Goal: Transaction & Acquisition: Purchase product/service

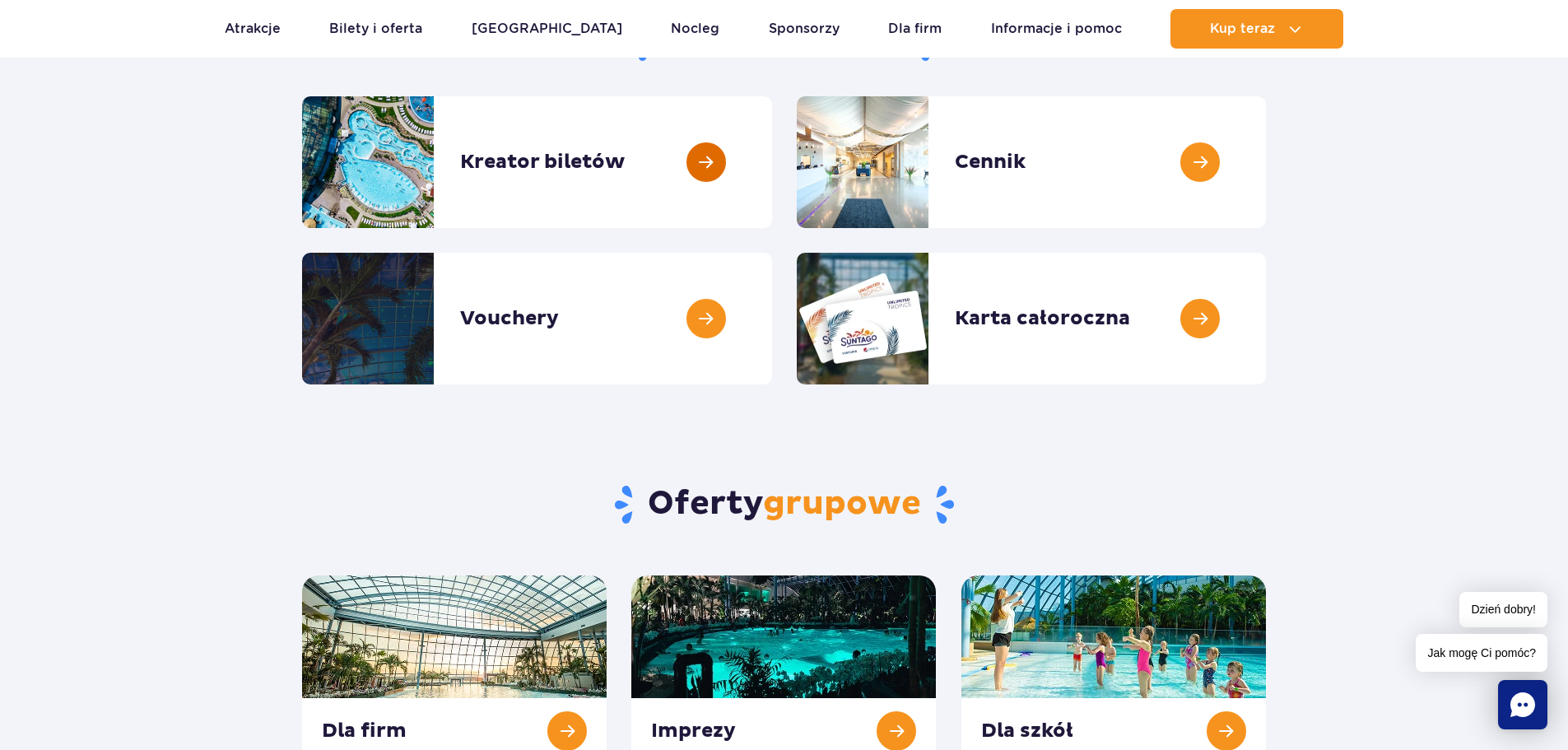
scroll to position [82, 0]
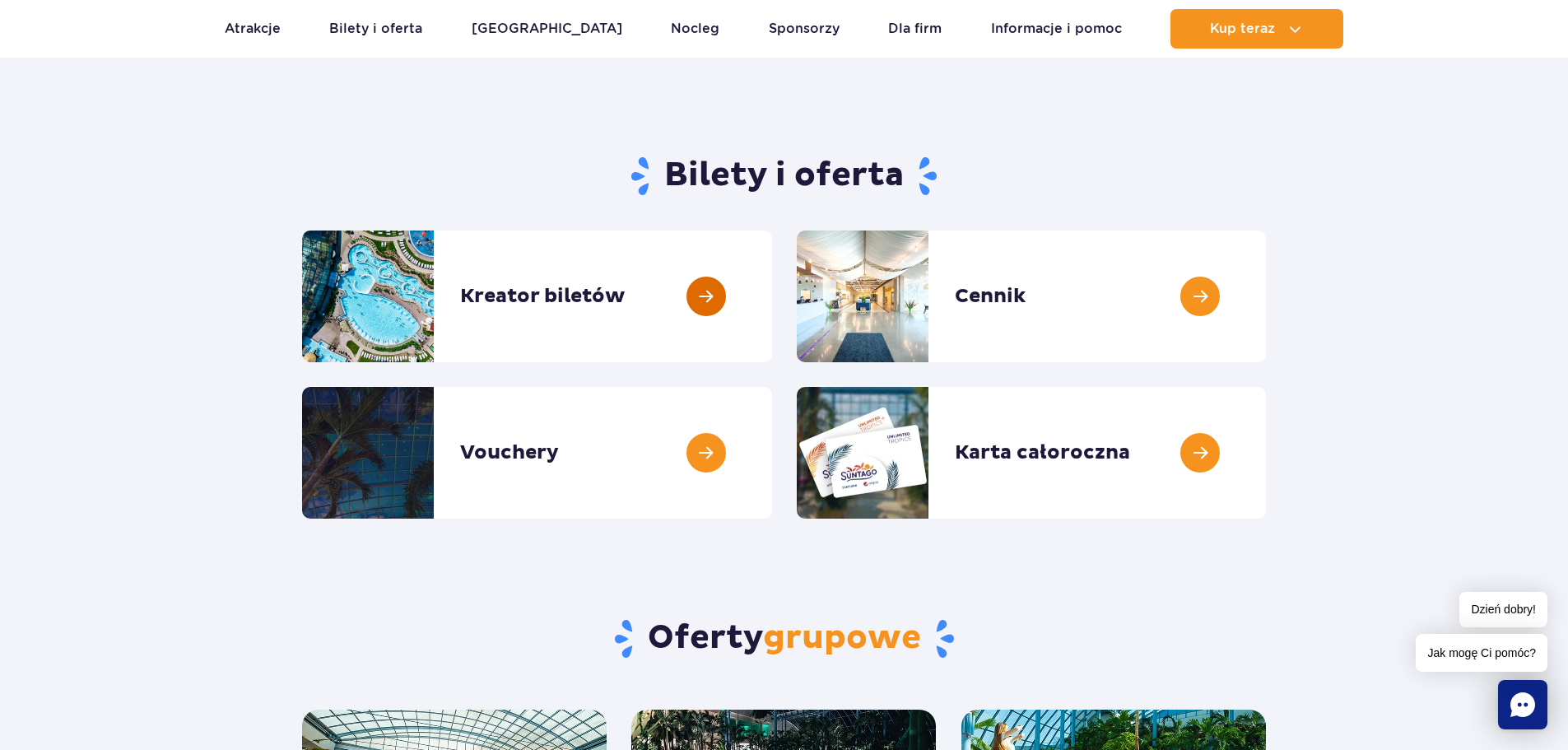
click at [773, 325] on link at bounding box center [773, 296] width 0 height 132
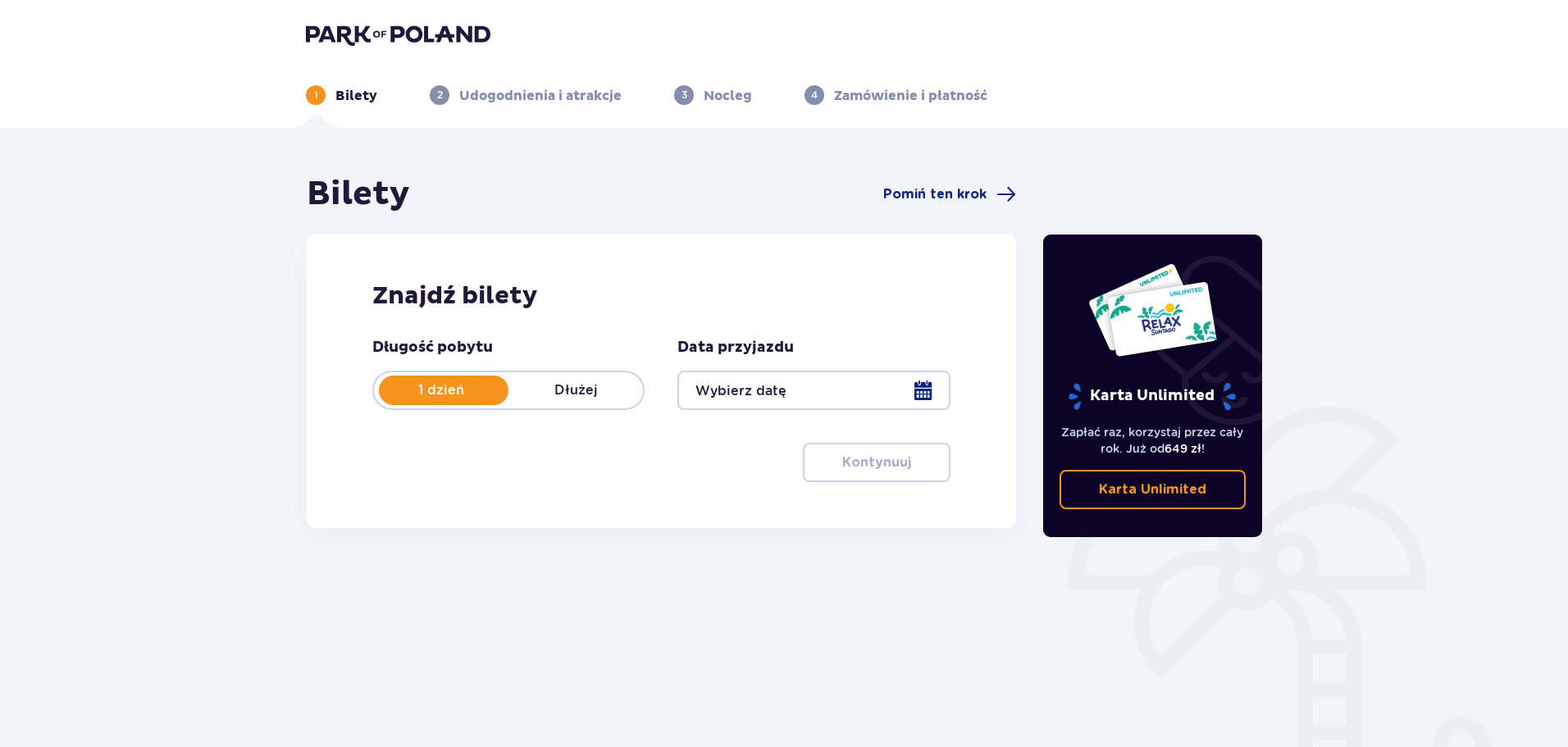
click at [818, 374] on div at bounding box center [814, 390] width 272 height 40
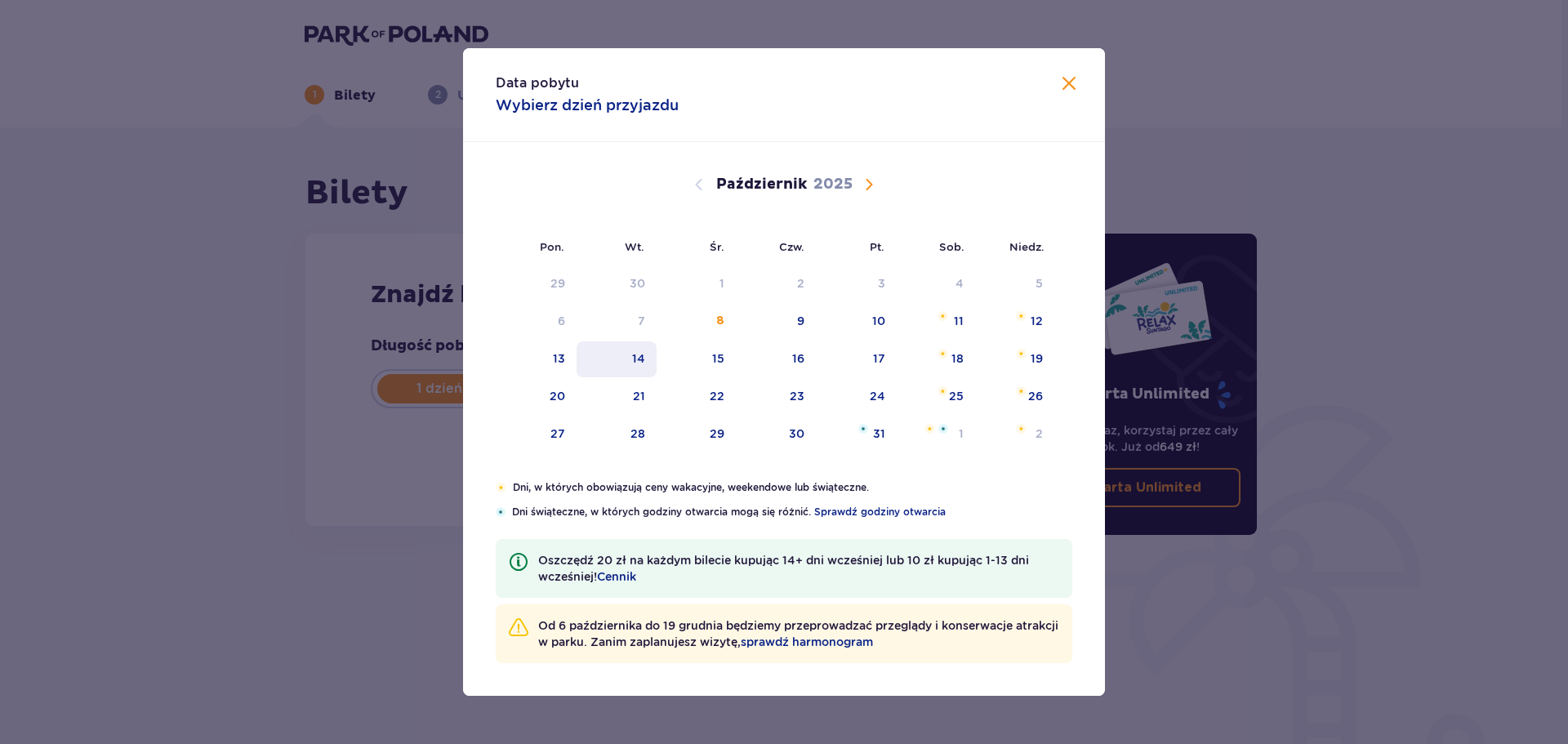
click at [627, 359] on div "14" at bounding box center [617, 359] width 81 height 36
type input "[DATE]"
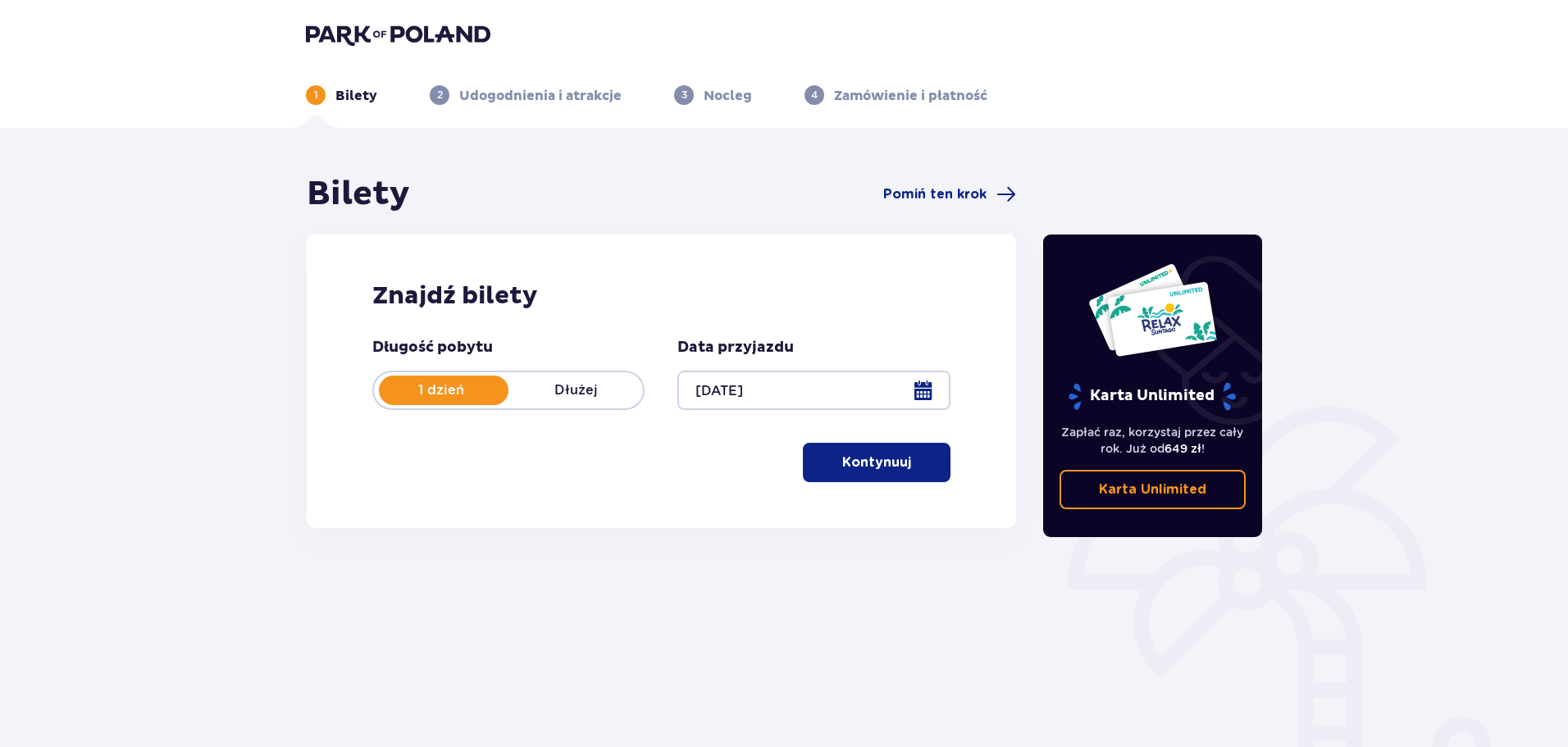
click at [884, 461] on p "Kontynuuj" at bounding box center [877, 462] width 69 height 18
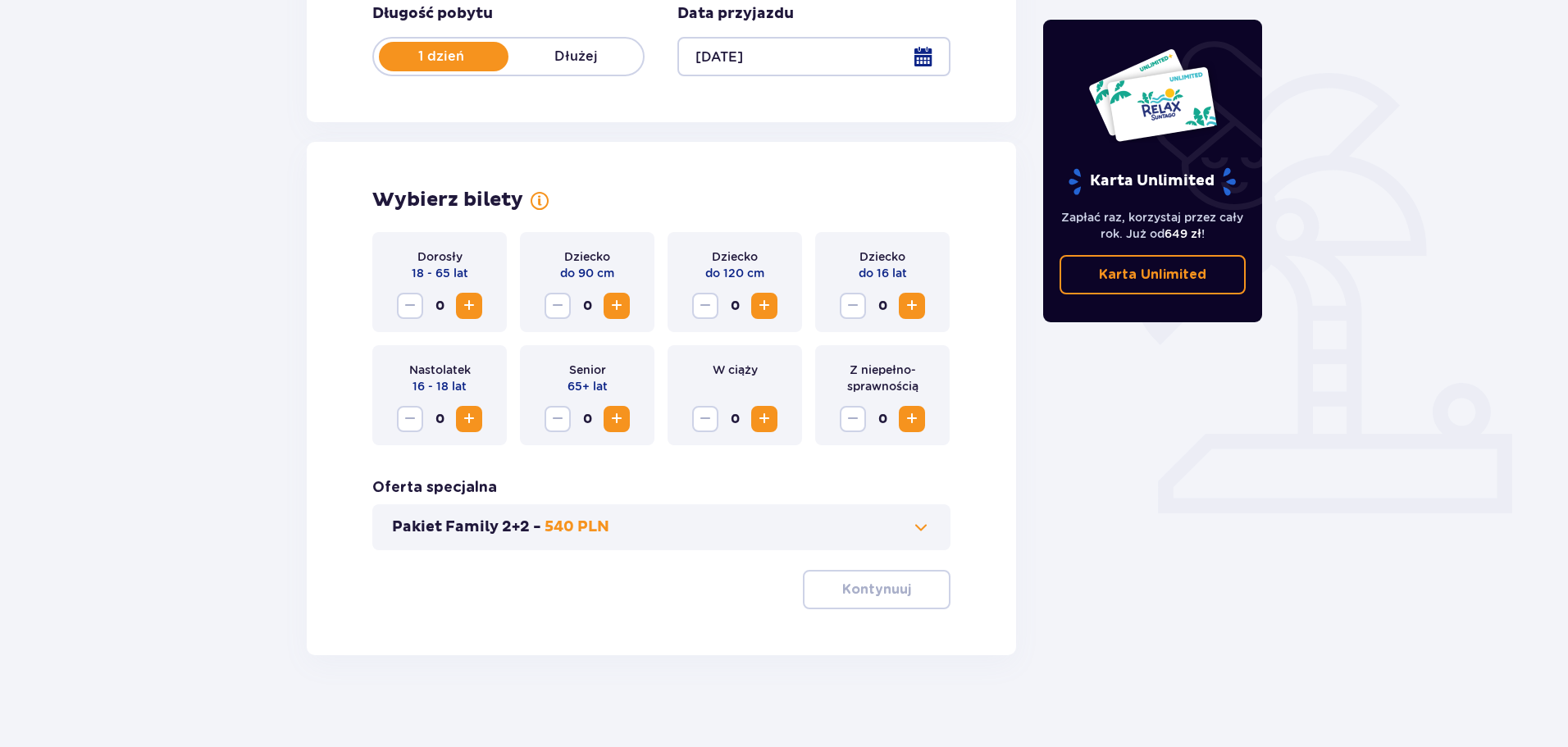
scroll to position [341, 0]
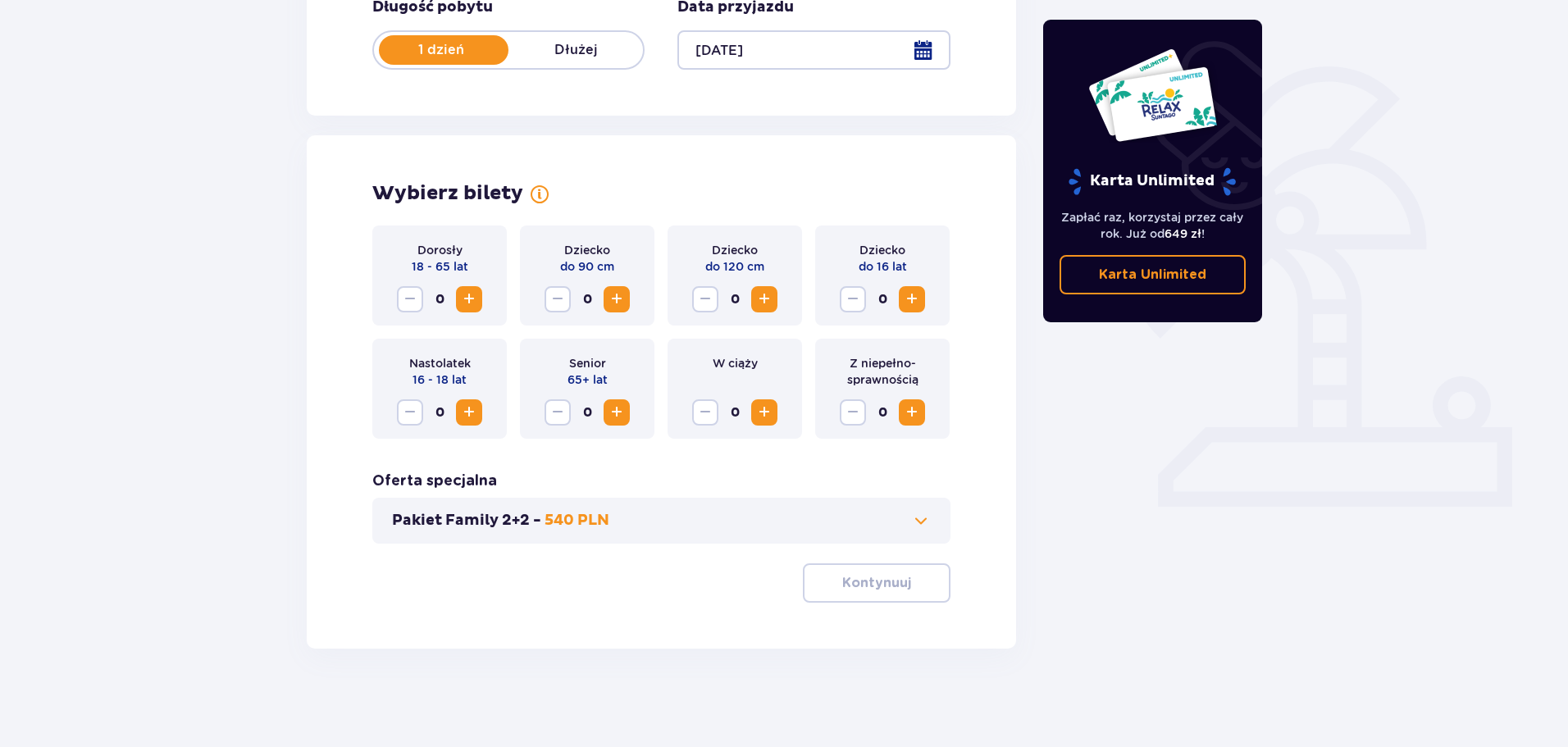
click at [908, 300] on span "Zwiększ" at bounding box center [912, 299] width 19 height 19
click at [880, 585] on p "Kontynuuj" at bounding box center [877, 583] width 69 height 18
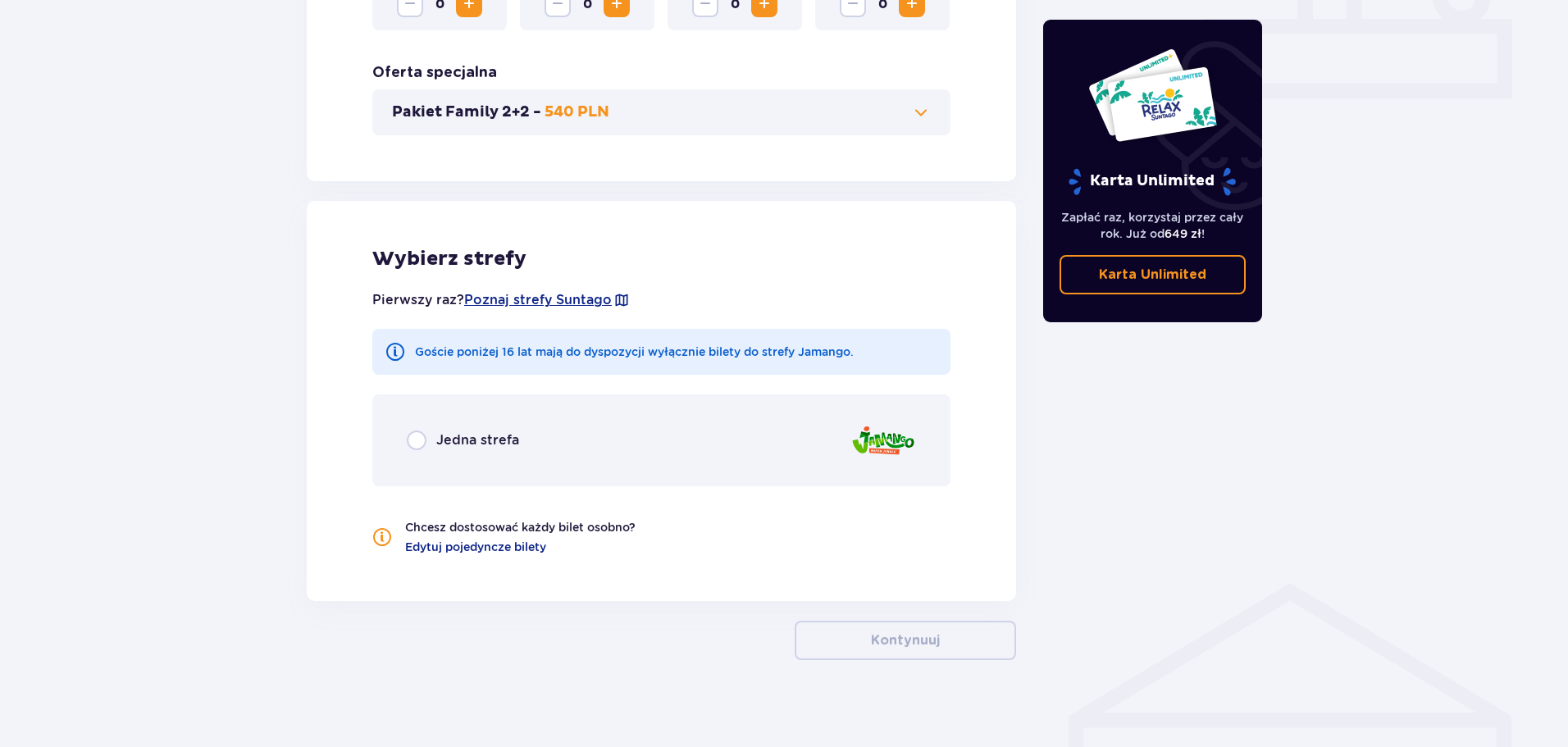
scroll to position [761, 0]
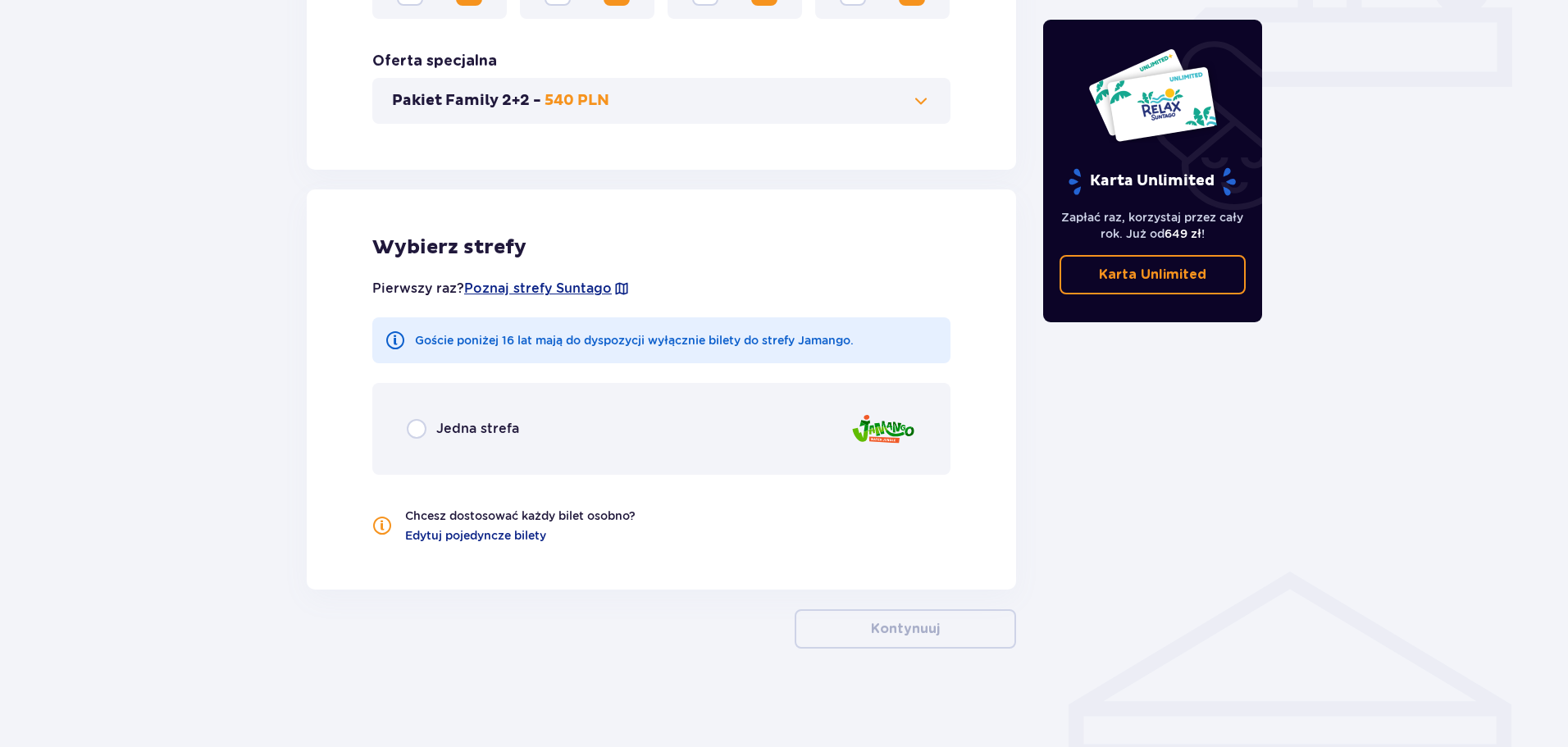
click at [488, 436] on span "Jedna strefa" at bounding box center [477, 428] width 83 height 18
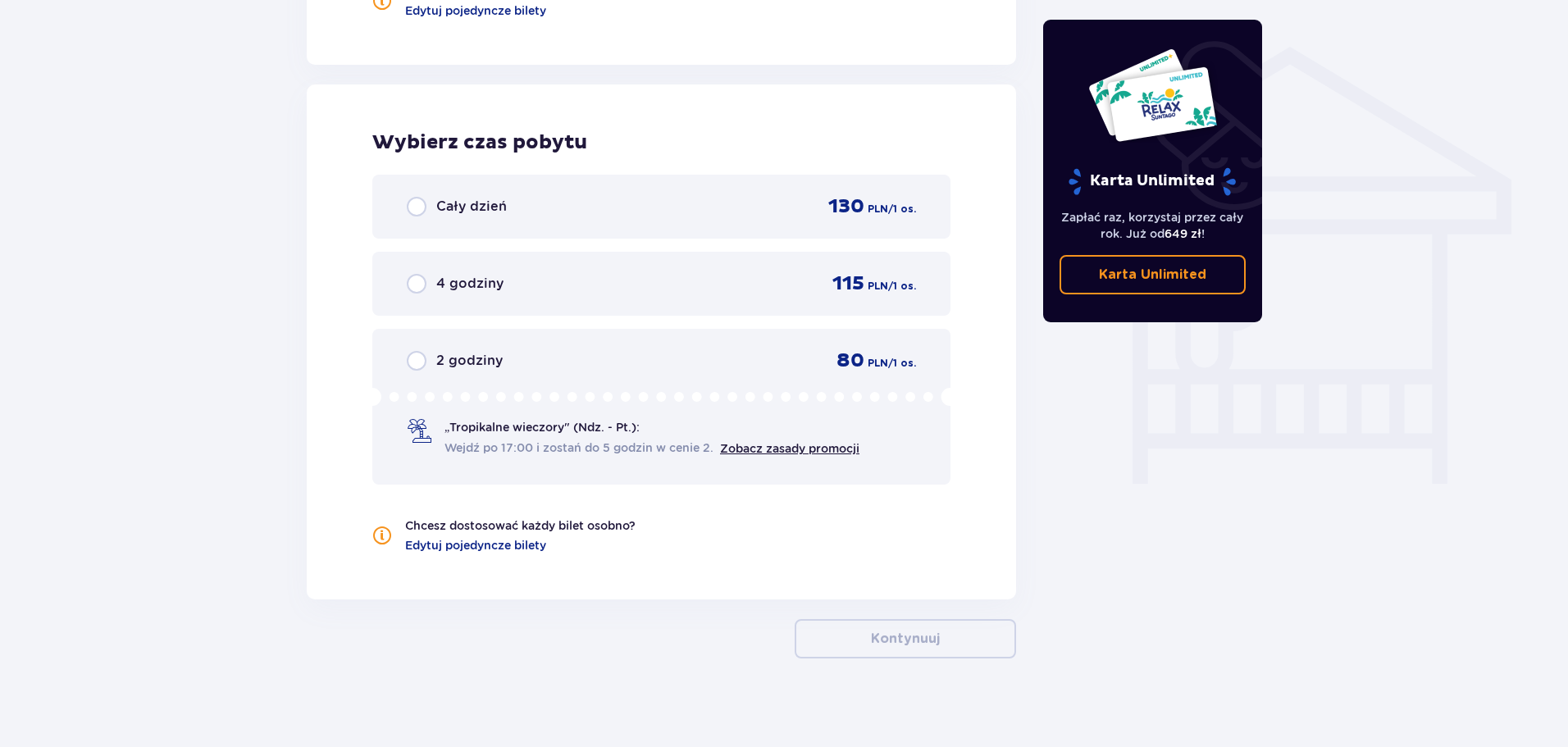
scroll to position [1295, 0]
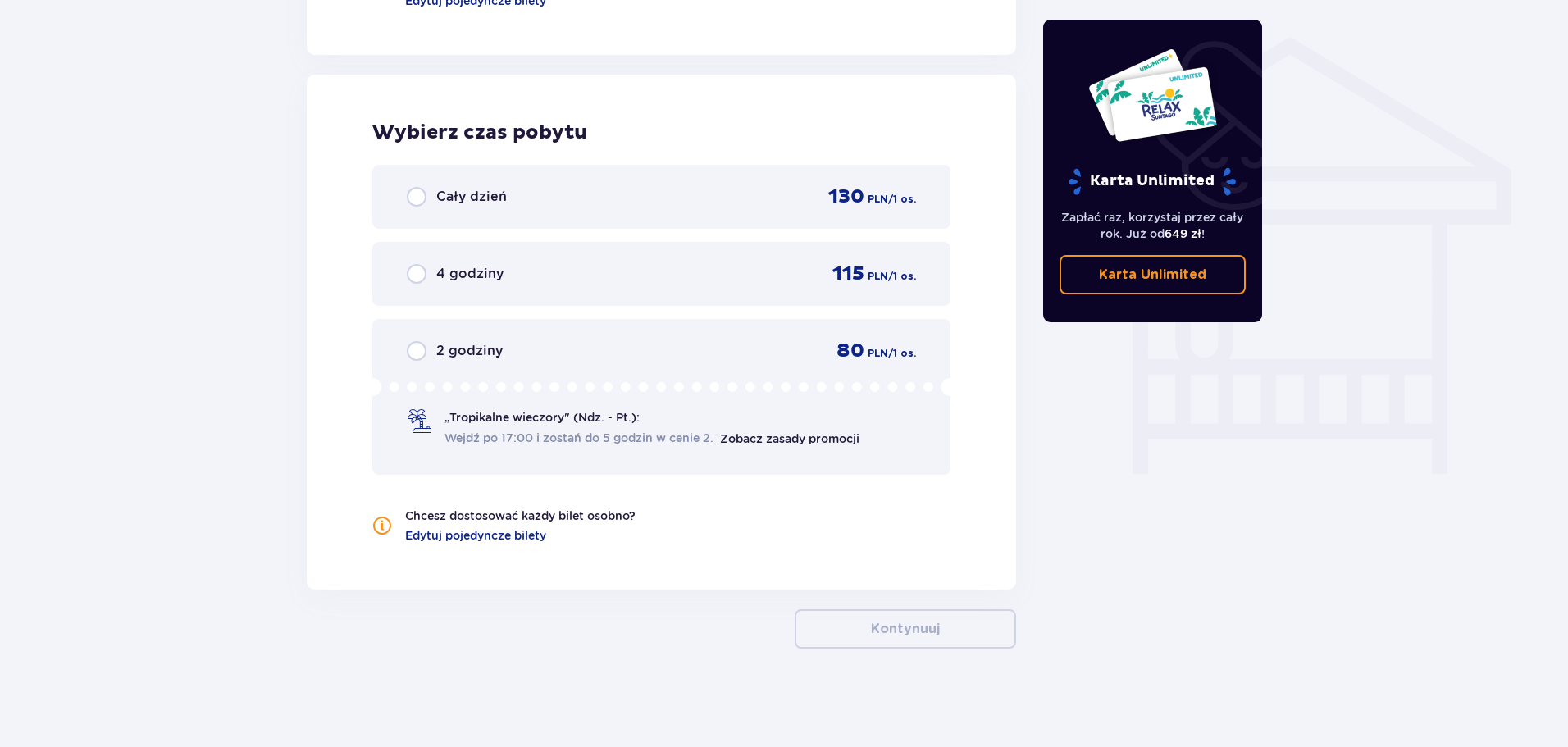
click at [493, 214] on div "Cały dzień 130 PLN / 1 os." at bounding box center [662, 197] width 578 height 64
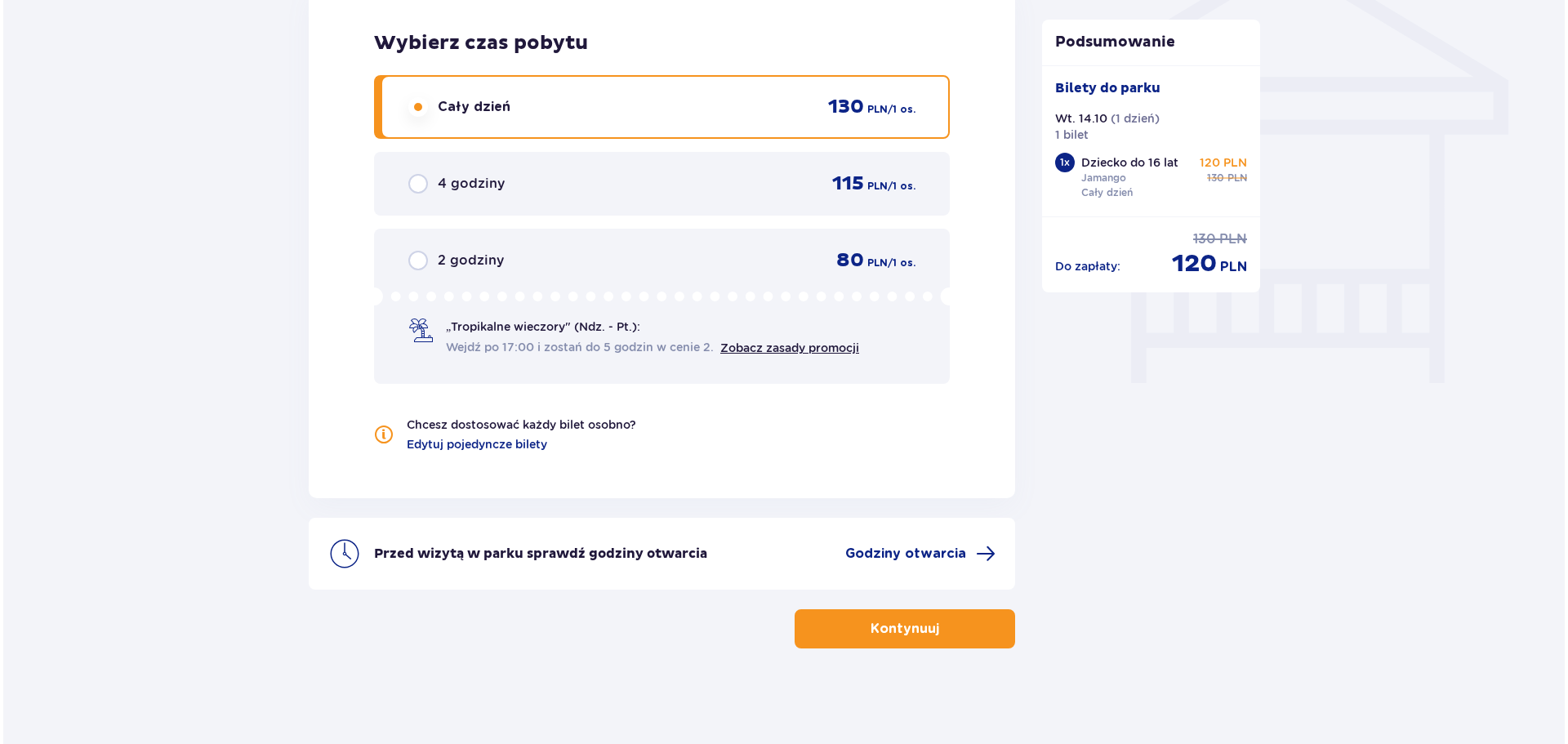
scroll to position [1382, 0]
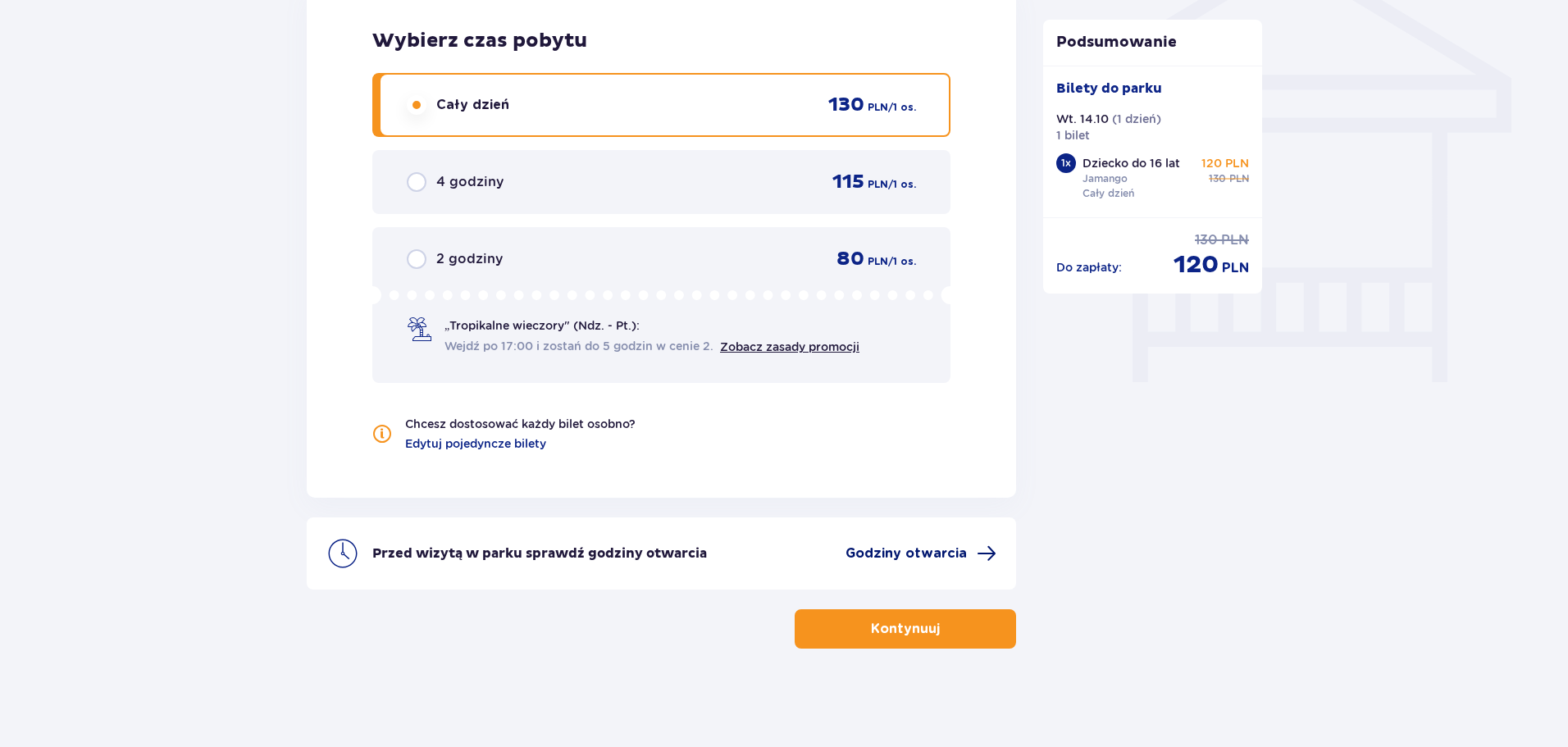
click at [911, 556] on span "Godziny otwarcia" at bounding box center [906, 553] width 122 height 18
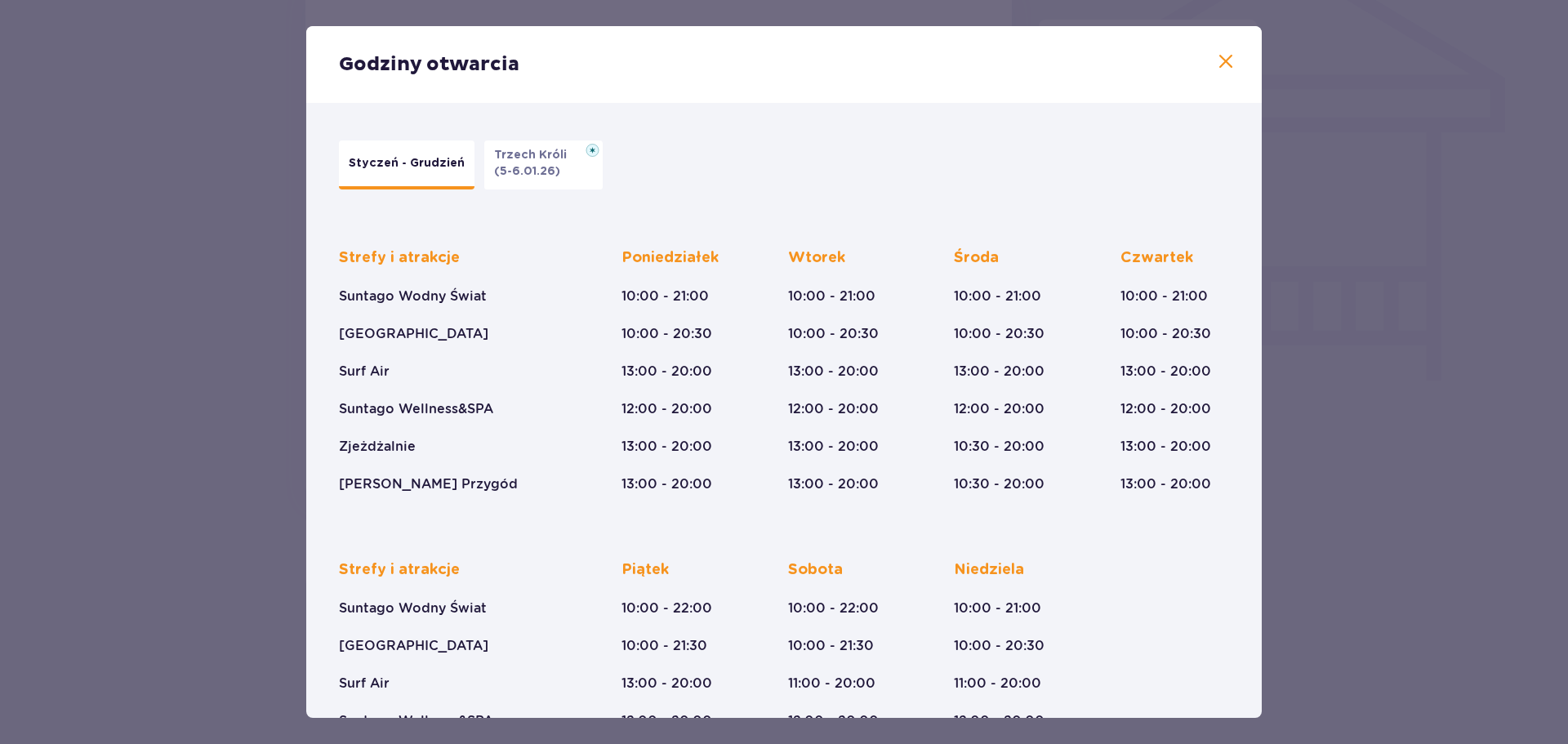
click at [1225, 59] on span at bounding box center [1226, 61] width 19 height 19
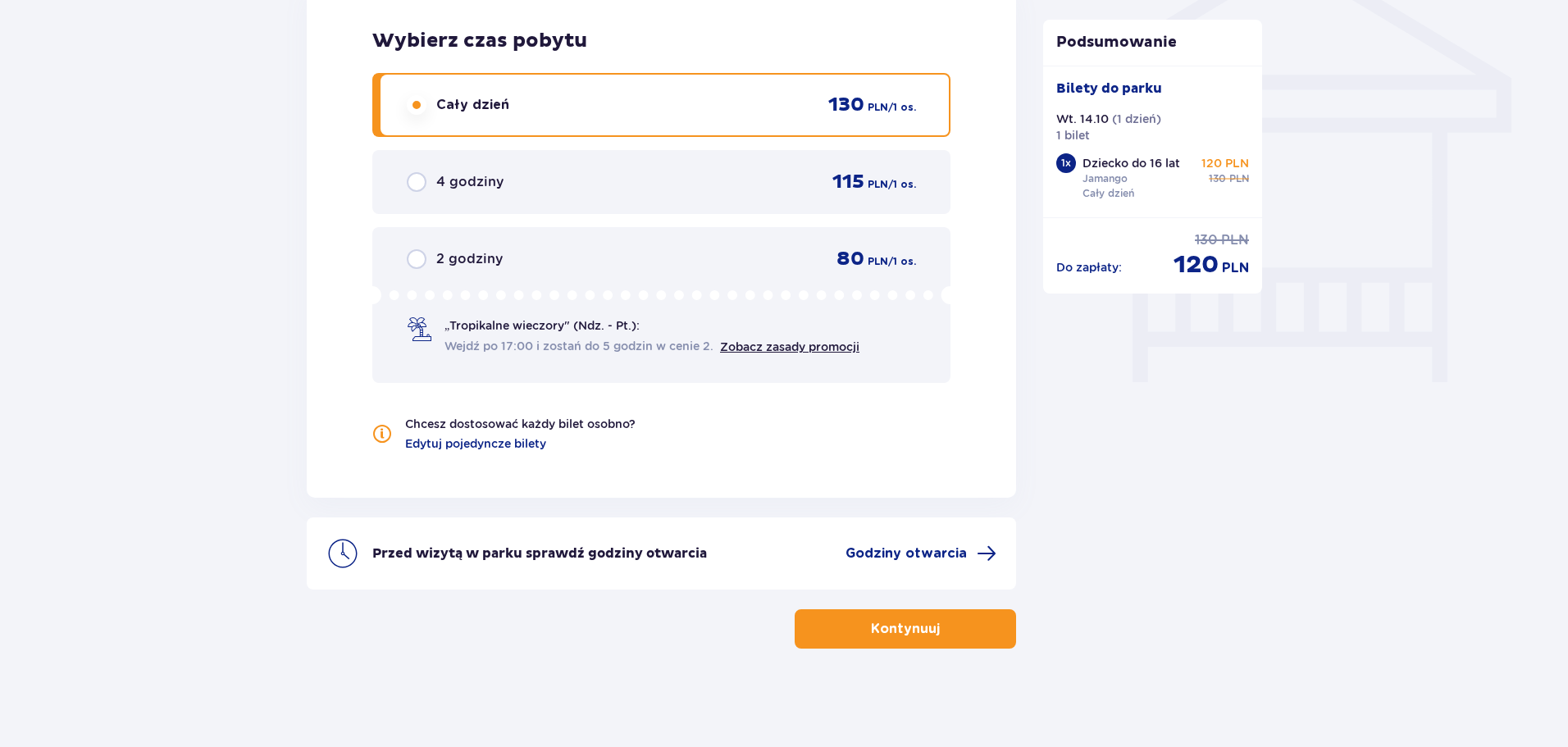
click at [821, 641] on button "Kontynuuj" at bounding box center [906, 629] width 221 height 40
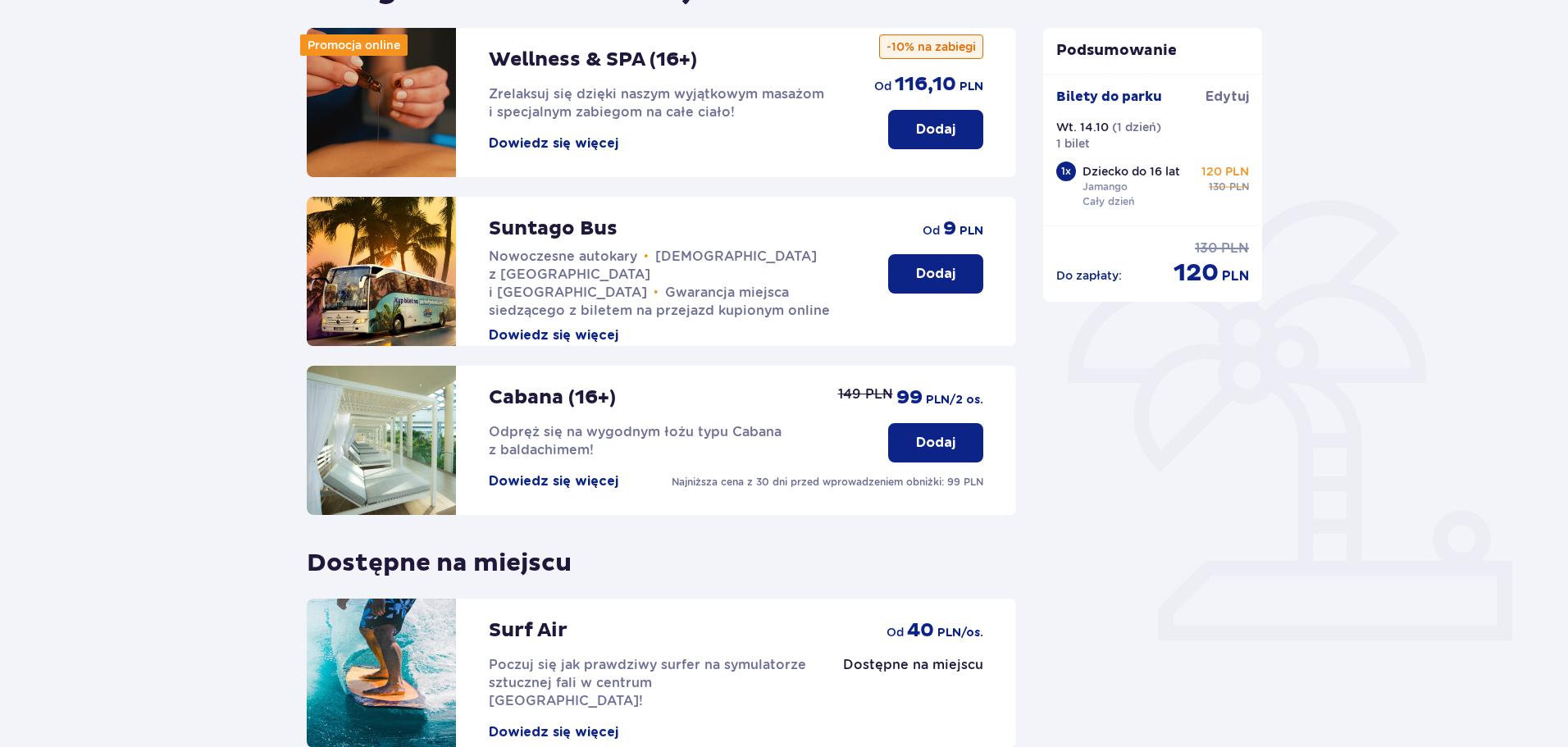
scroll to position [365, 0]
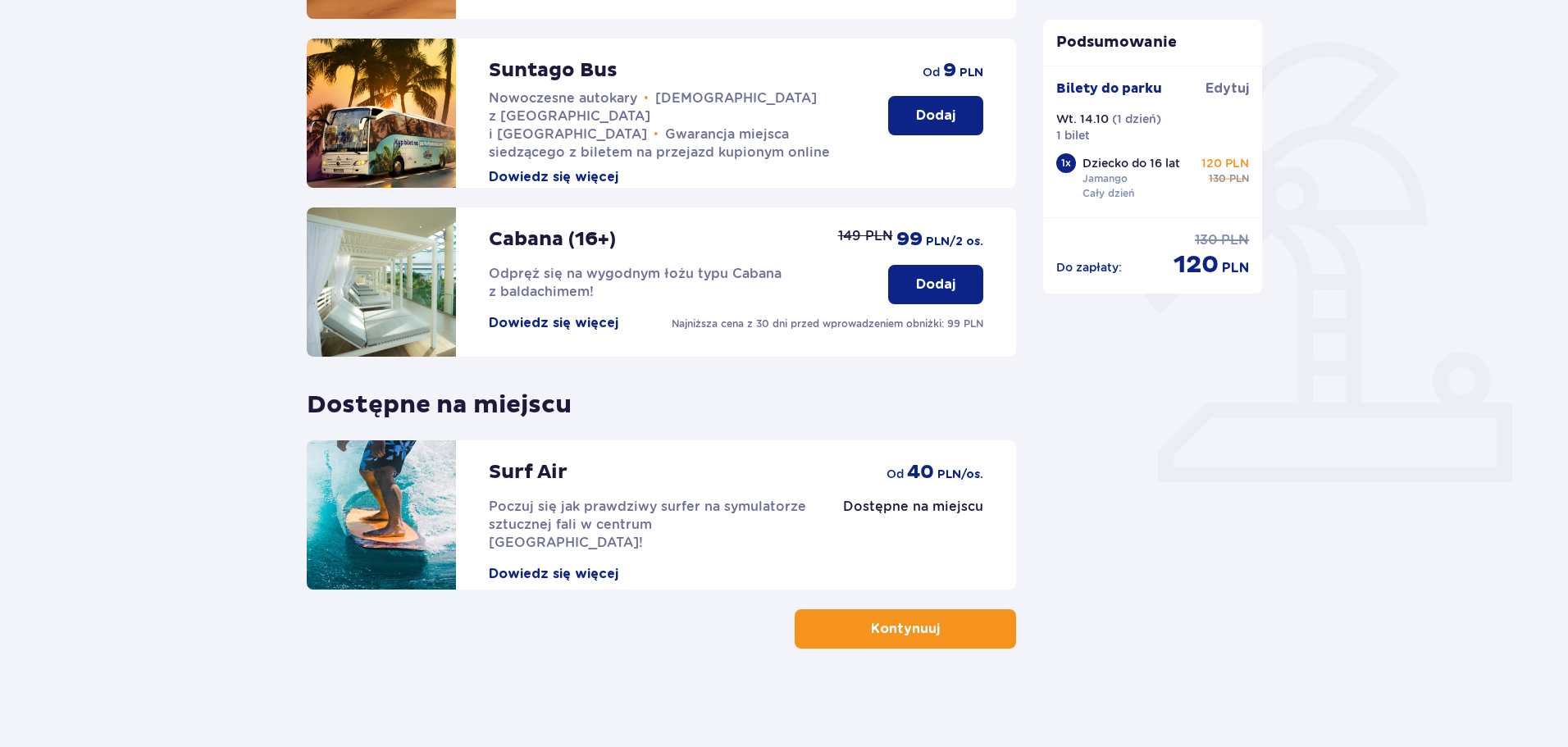
click at [898, 646] on button "Kontynuuj" at bounding box center [906, 629] width 221 height 40
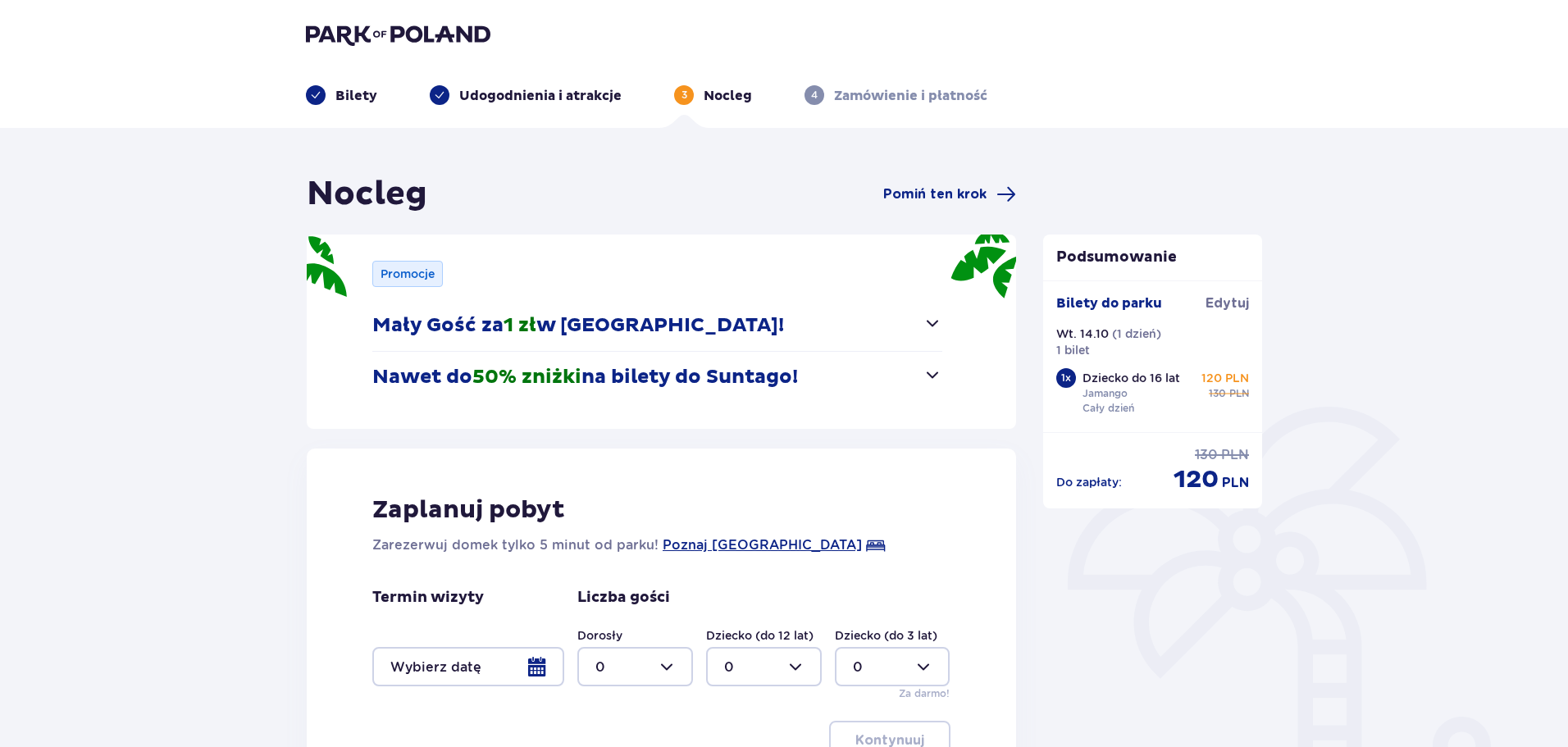
scroll to position [216, 0]
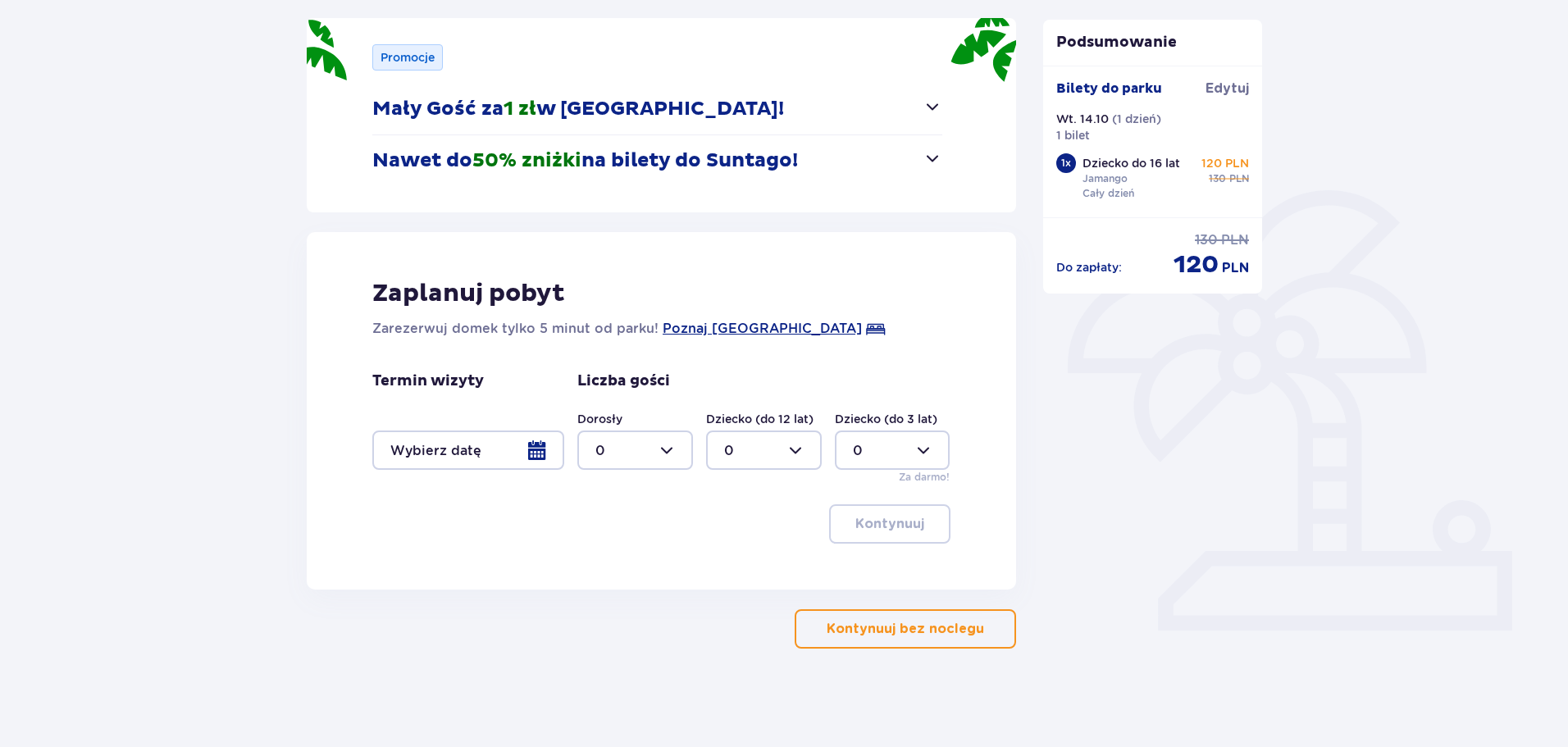
click at [529, 455] on div at bounding box center [468, 450] width 192 height 40
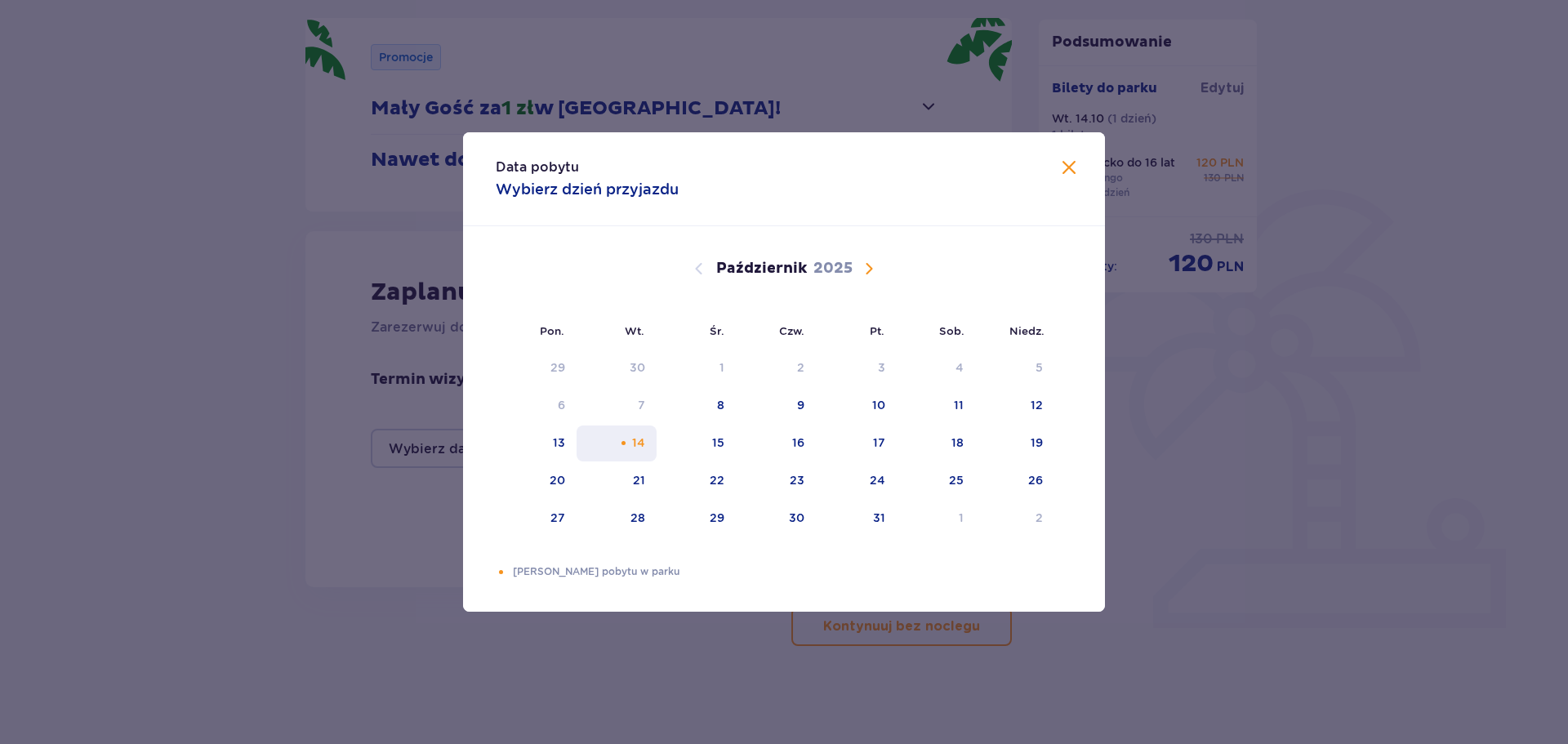
click at [630, 438] on div "14" at bounding box center [617, 444] width 81 height 36
click at [1058, 169] on div "Data pobytu Wybierz dzień przyjazdu" at bounding box center [783, 179] width 642 height 94
click at [1067, 170] on span "Zamknij" at bounding box center [1068, 167] width 19 height 19
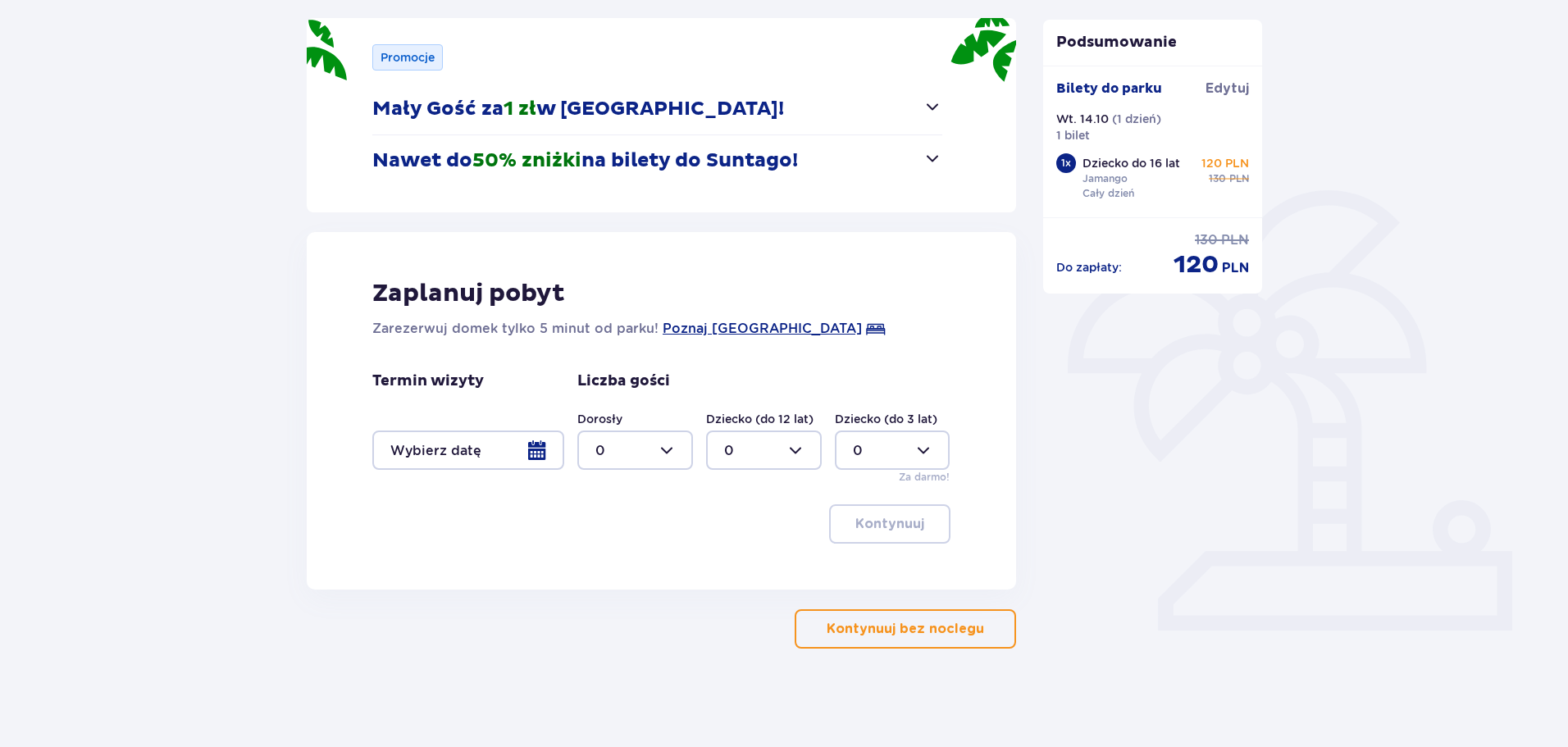
click at [901, 630] on p "Kontynuuj bez noclegu" at bounding box center [906, 629] width 157 height 18
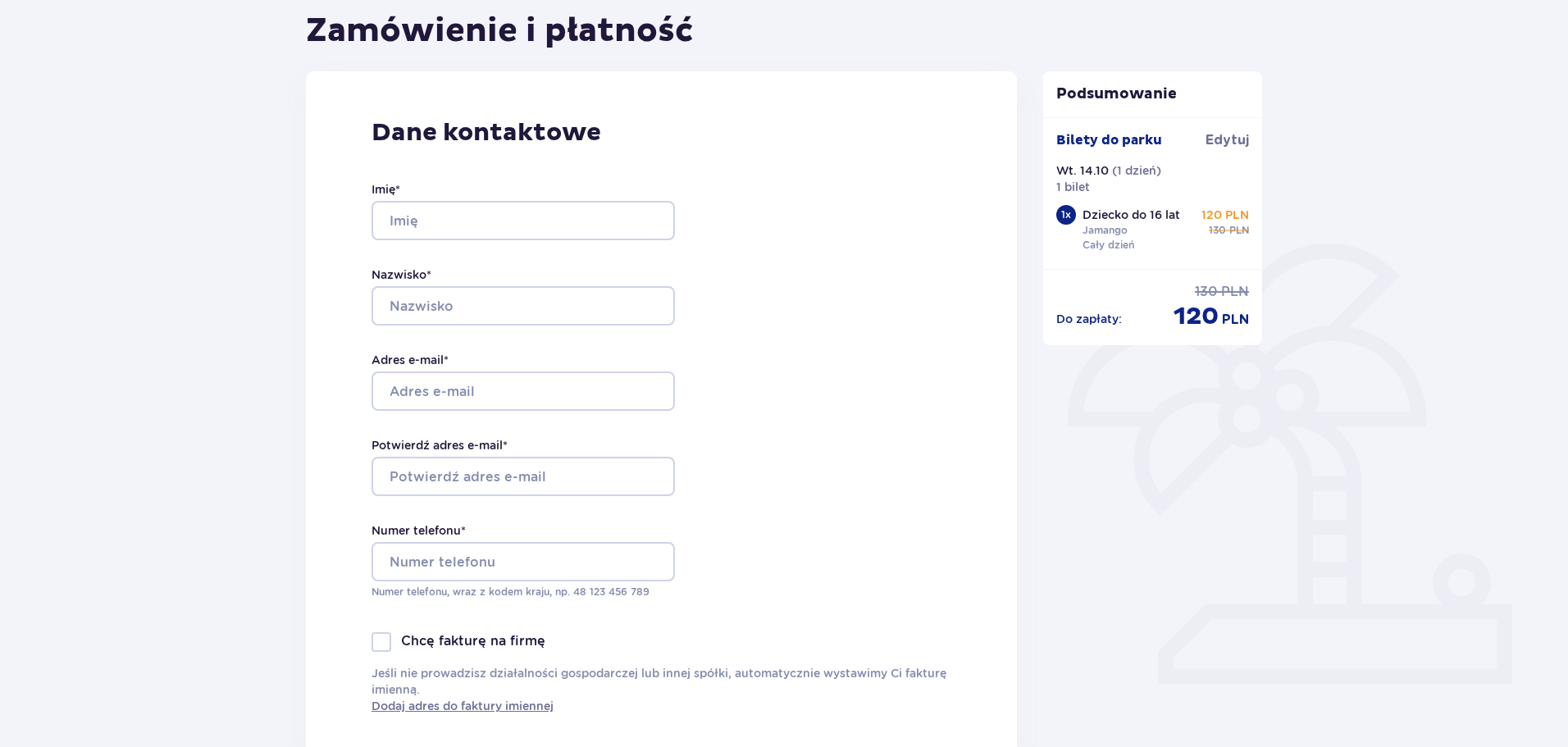
scroll to position [164, 0]
click at [533, 233] on input "Imię *" at bounding box center [523, 220] width 303 height 40
type input "[PERSON_NAME]"
type input "Koziar"
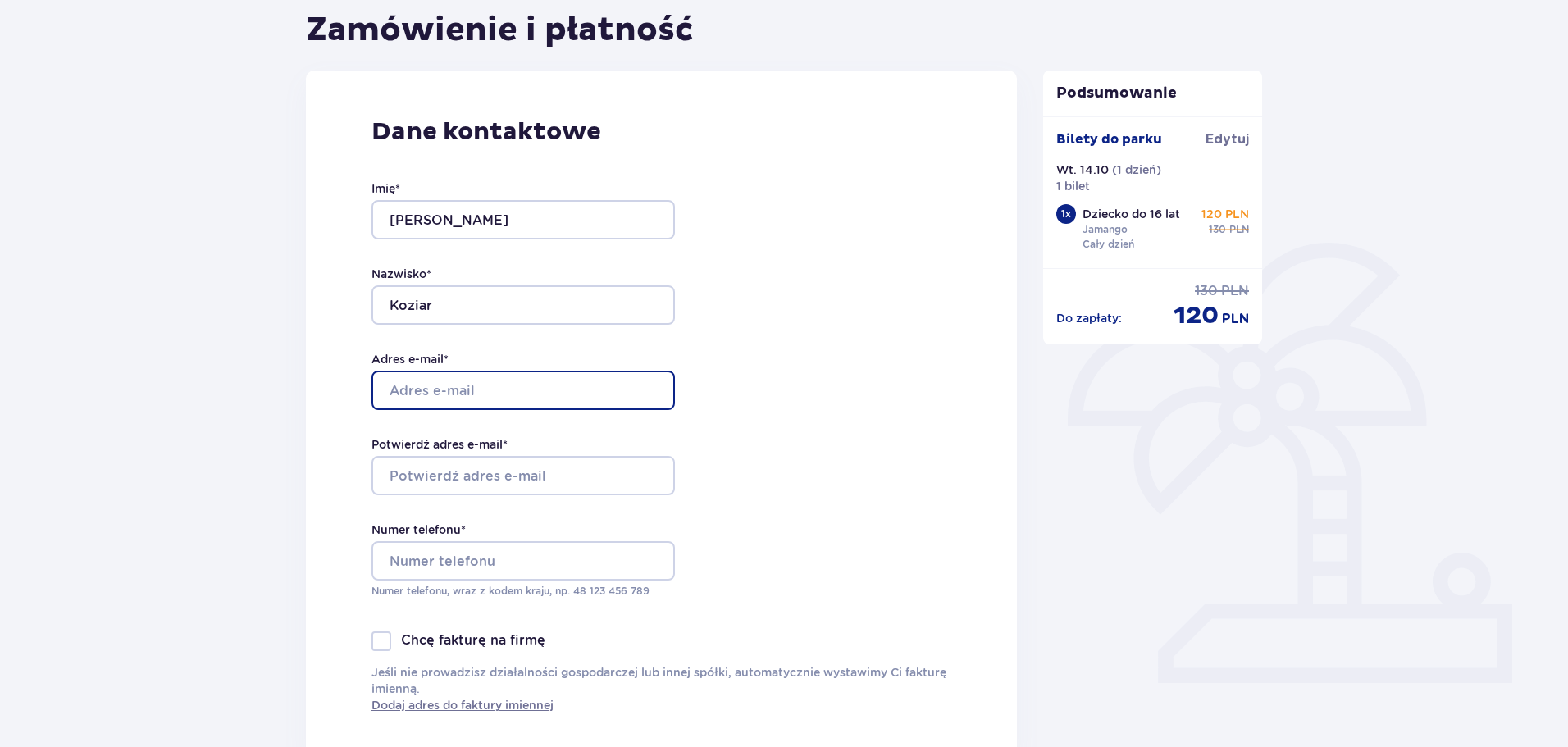
type input "[EMAIL_ADDRESS][DOMAIN_NAME]"
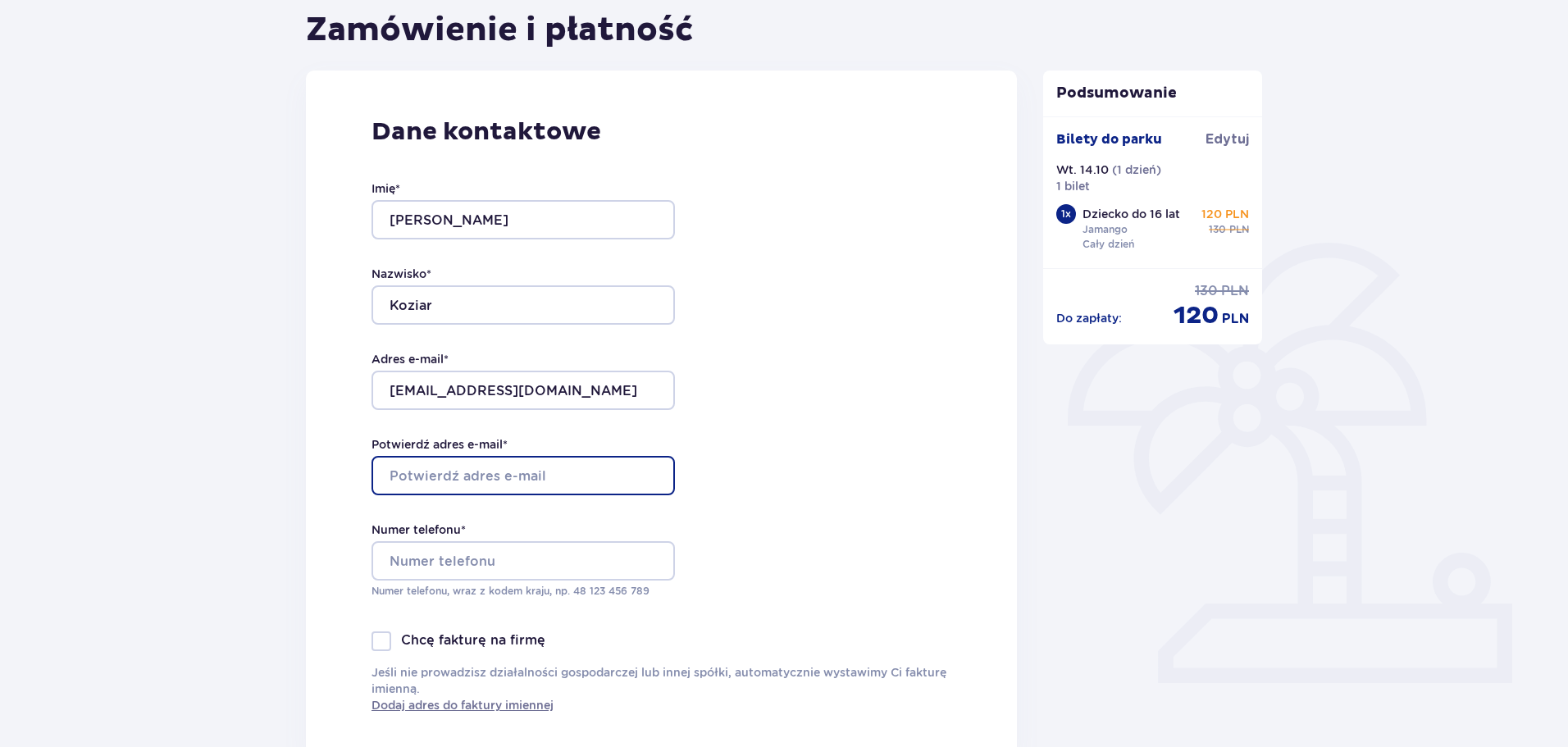
type input "[EMAIL_ADDRESS][DOMAIN_NAME]"
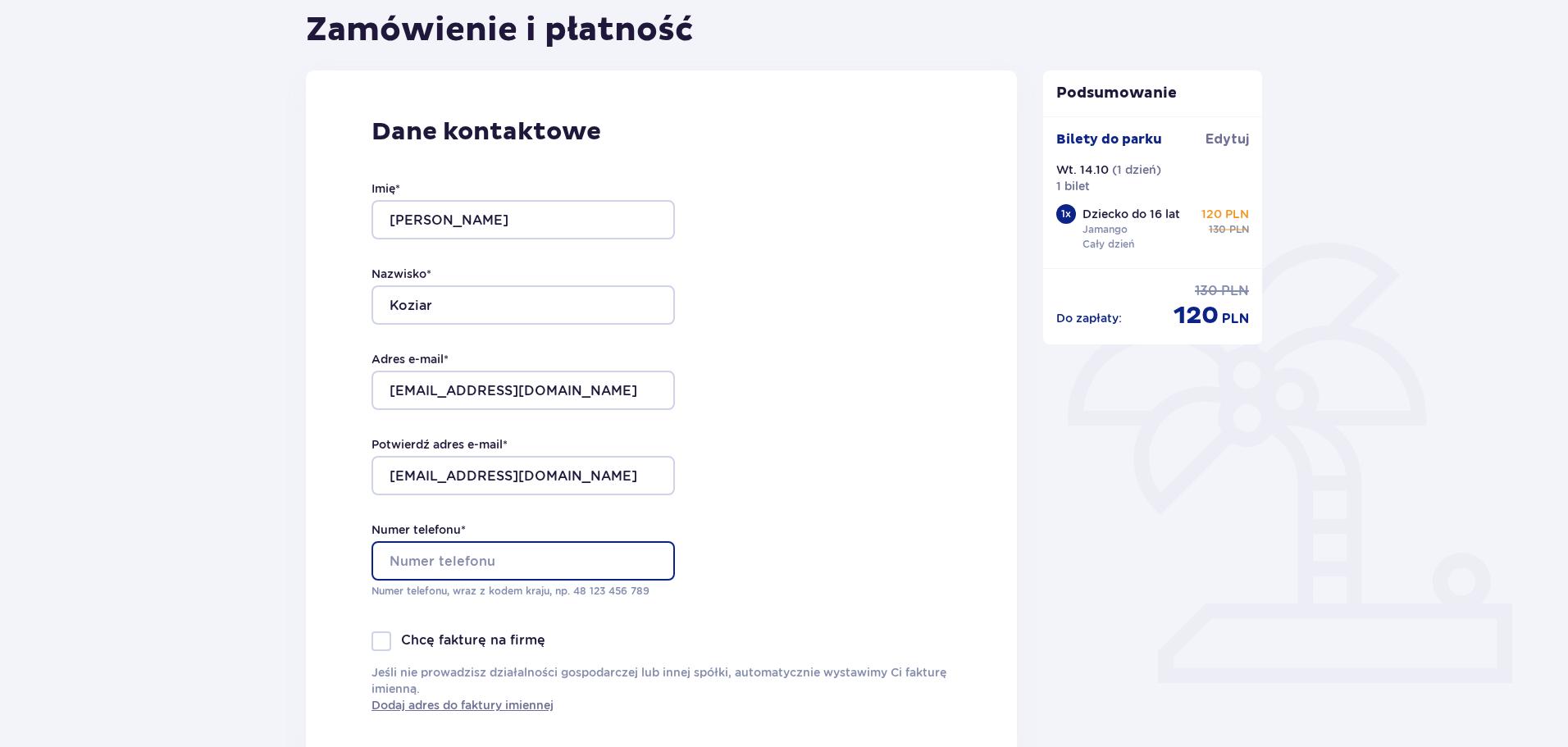
type input "733457351"
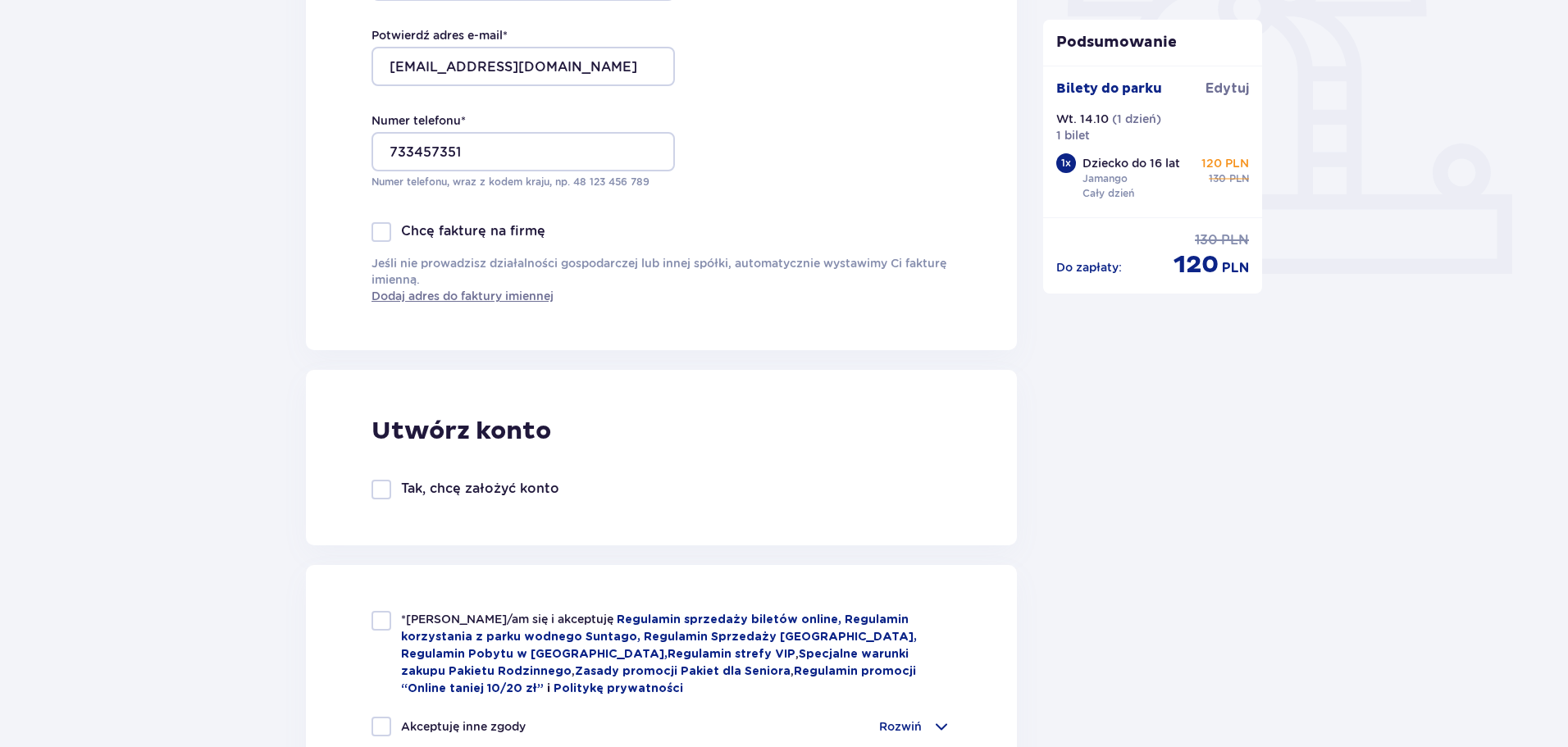
scroll to position [821, 0]
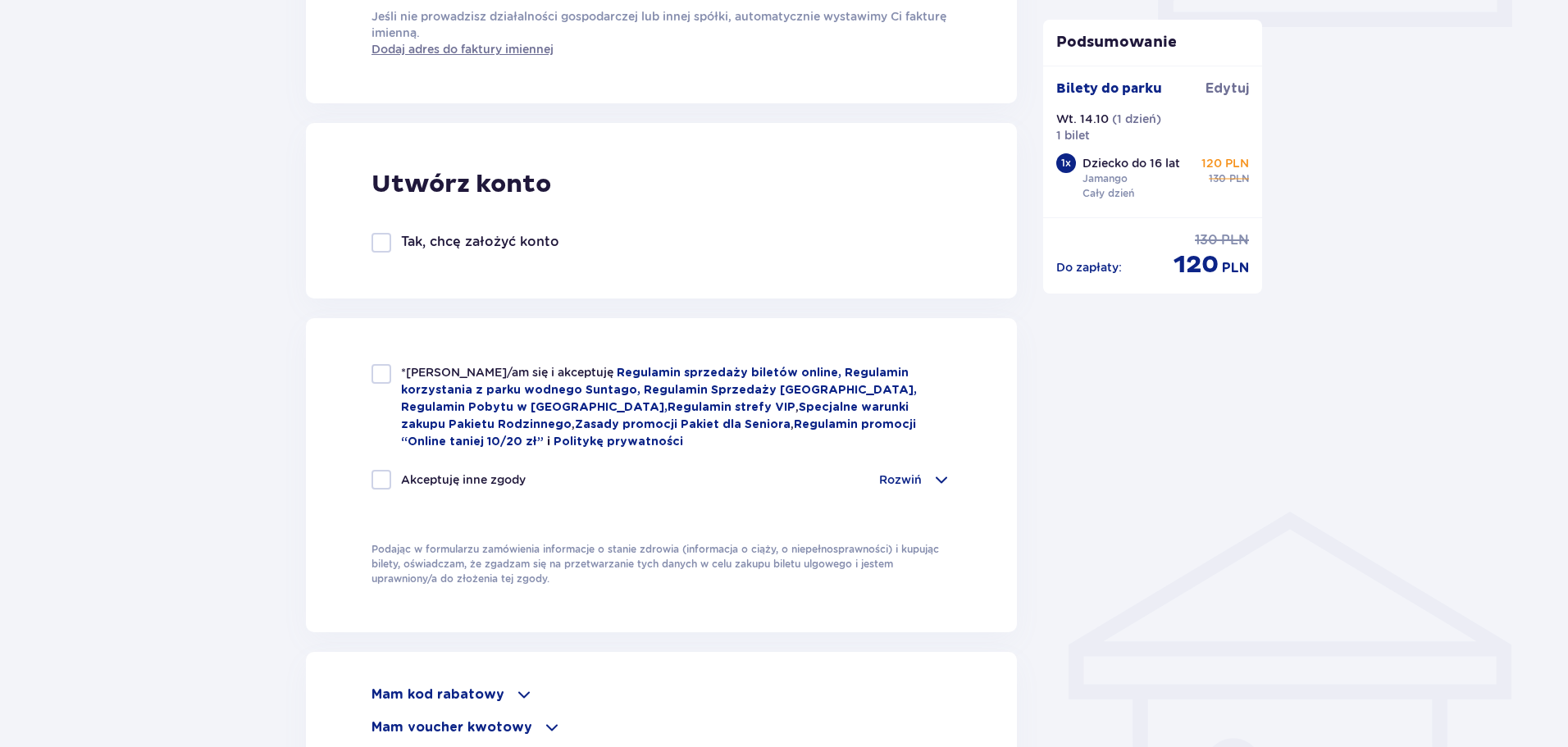
drag, startPoint x: 379, startPoint y: 379, endPoint x: 392, endPoint y: 376, distance: 13.3
click at [379, 379] on div at bounding box center [381, 374] width 19 height 19
checkbox input "true"
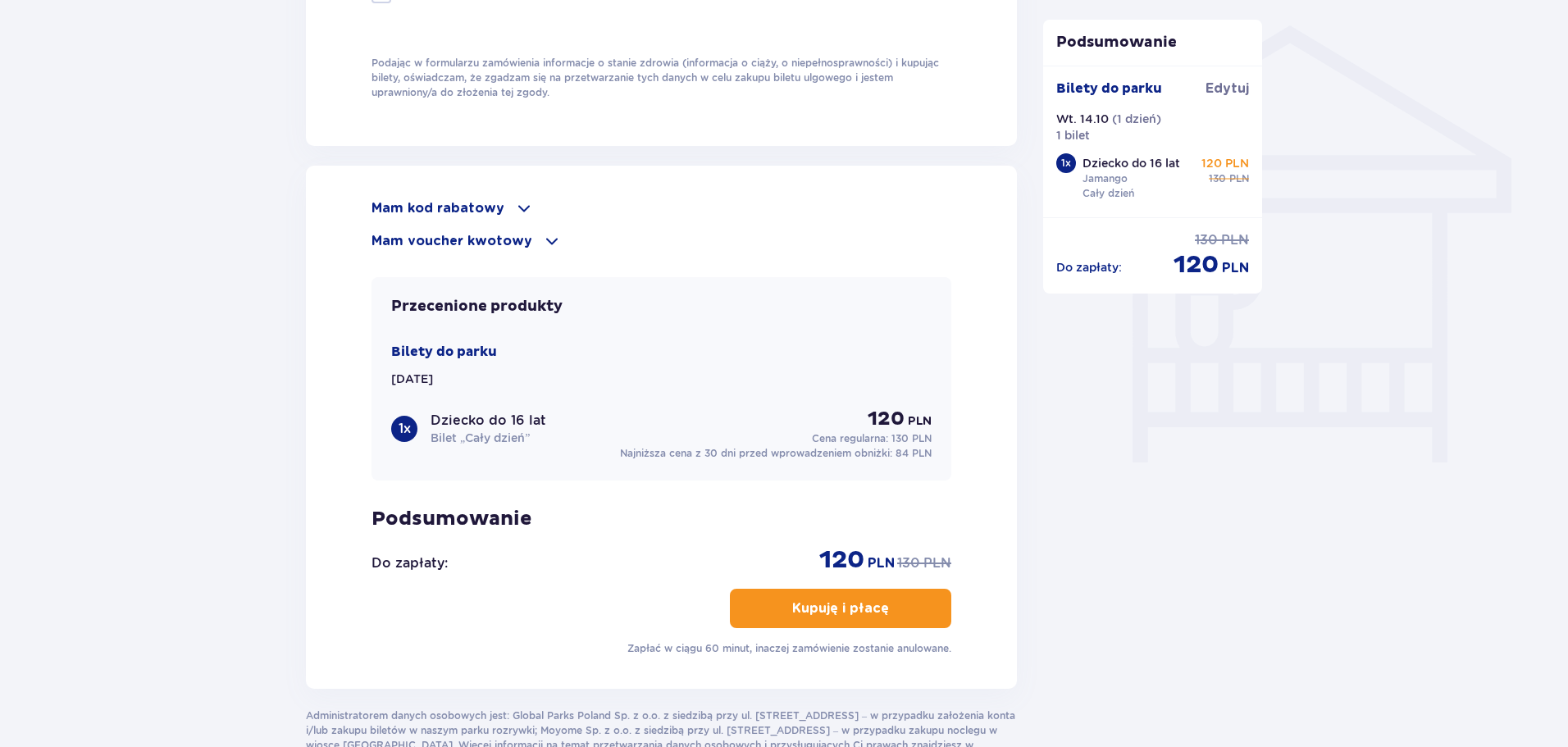
scroll to position [1425, 0]
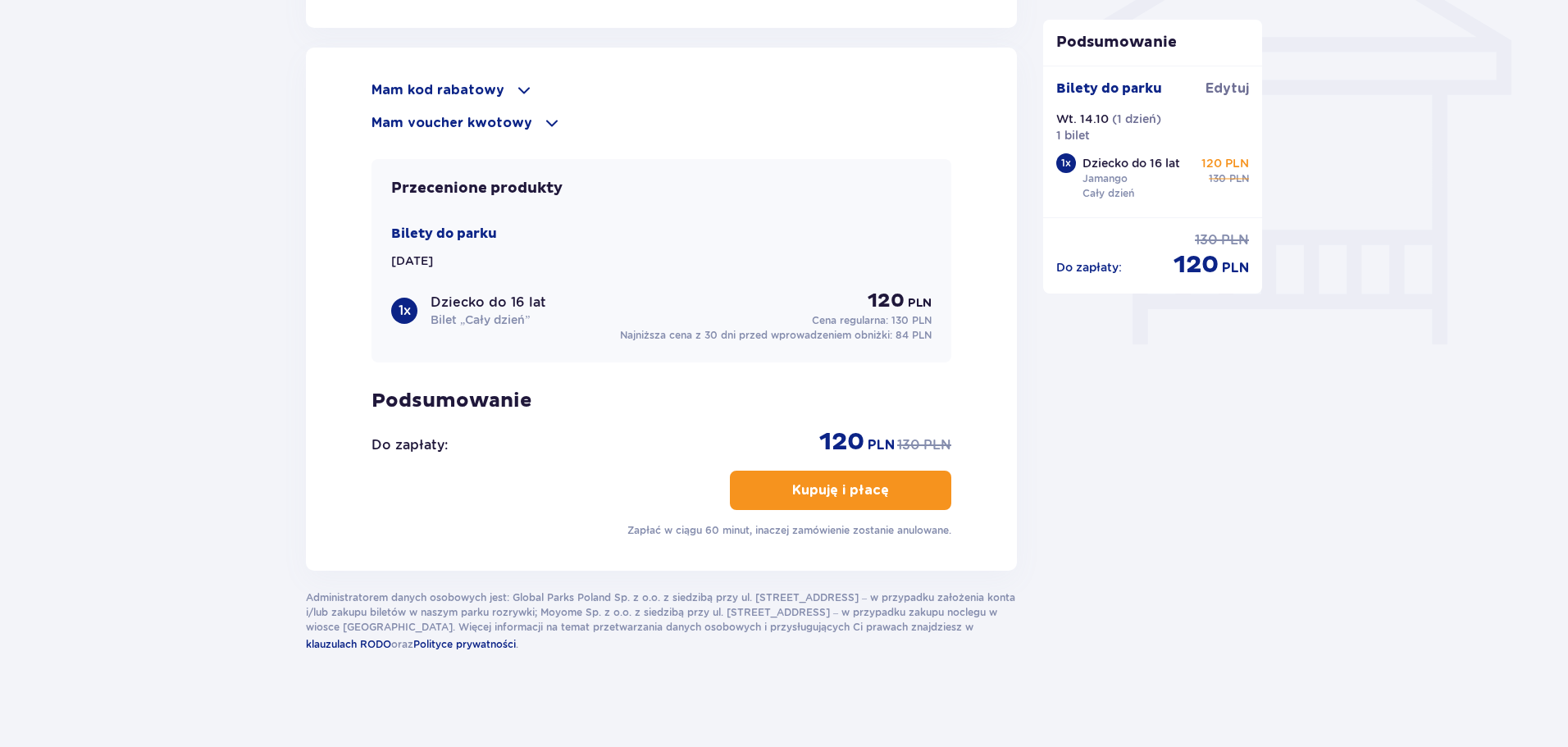
click at [865, 486] on p "Kupuję i płacę" at bounding box center [841, 490] width 97 height 18
